Goal: Navigation & Orientation: Find specific page/section

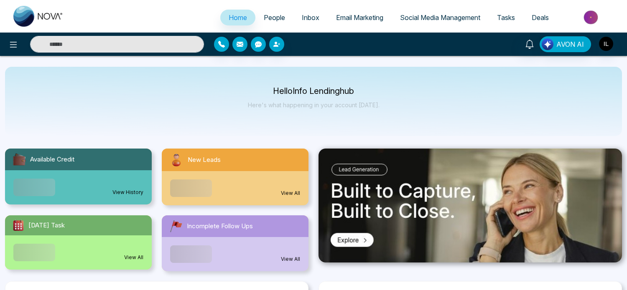
select select "*"
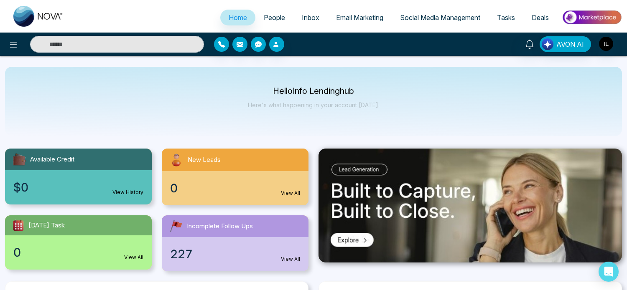
click at [371, 21] on span "Email Marketing" at bounding box center [359, 17] width 47 height 8
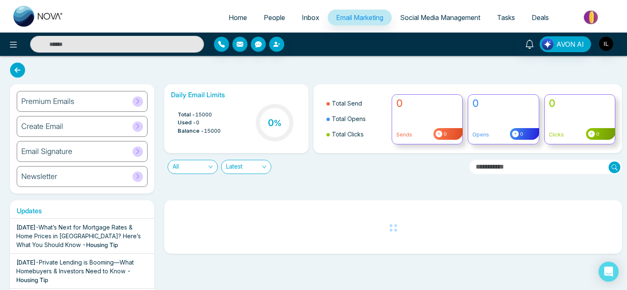
click at [140, 99] on icon at bounding box center [138, 101] width 6 height 6
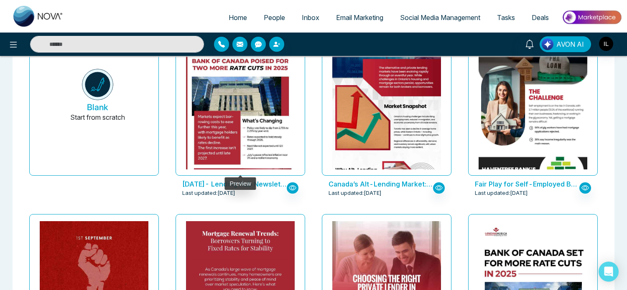
scroll to position [108, 0]
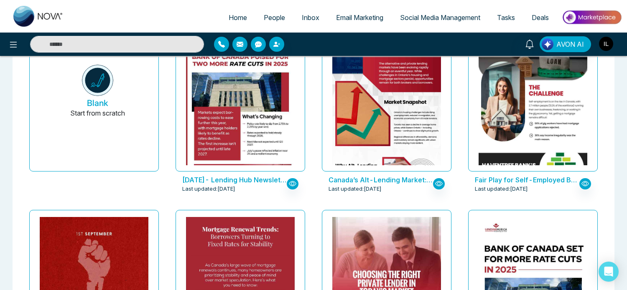
click at [607, 48] on img "button" at bounding box center [606, 44] width 14 height 14
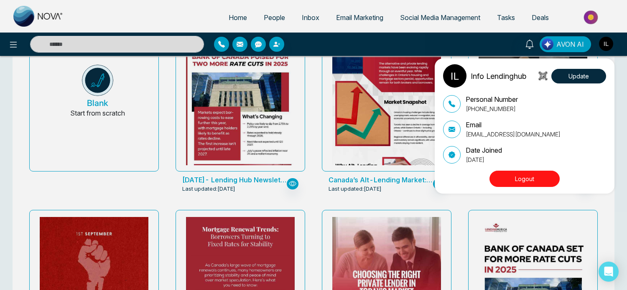
click at [521, 181] on button "Logout" at bounding box center [524, 179] width 70 height 16
